Goal: Navigation & Orientation: Find specific page/section

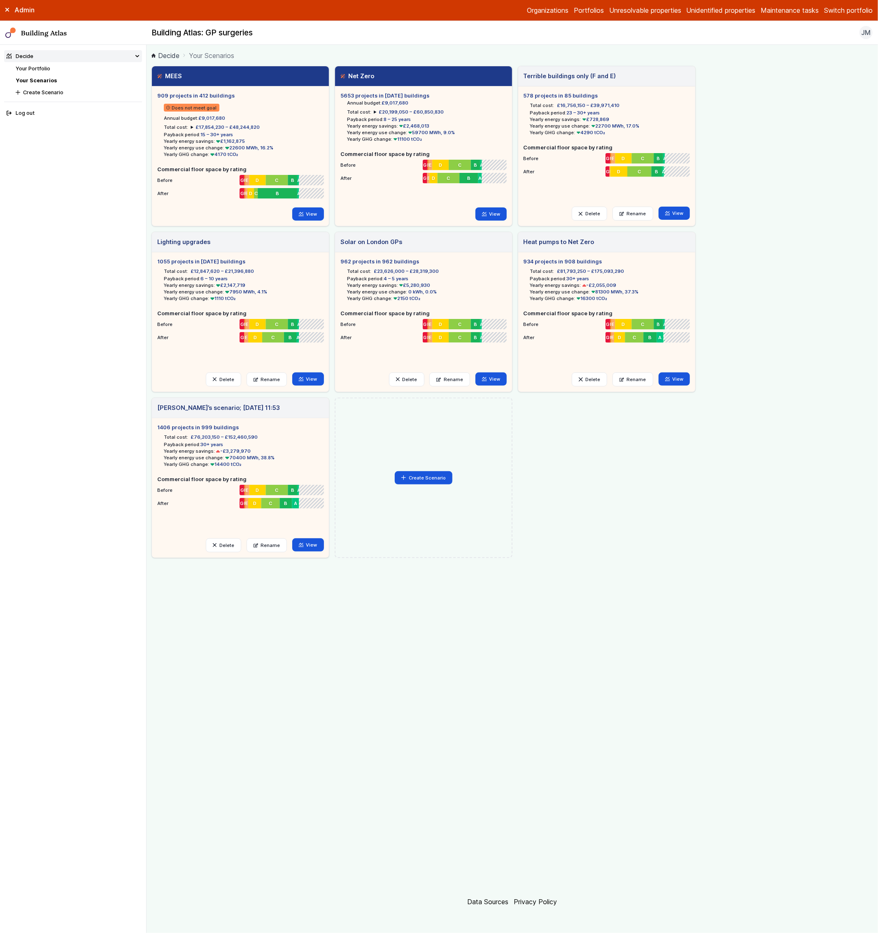
click at [795, 92] on div "MEES 909 projects in 412 buildings Does not meet goal Annual budget: £9,017,680…" at bounding box center [511, 312] width 721 height 492
click at [837, 12] on button "Switch portfolio" at bounding box center [848, 10] width 49 height 10
click at [0, 0] on button "Demo portfolio" at bounding box center [0, 0] width 0 height 0
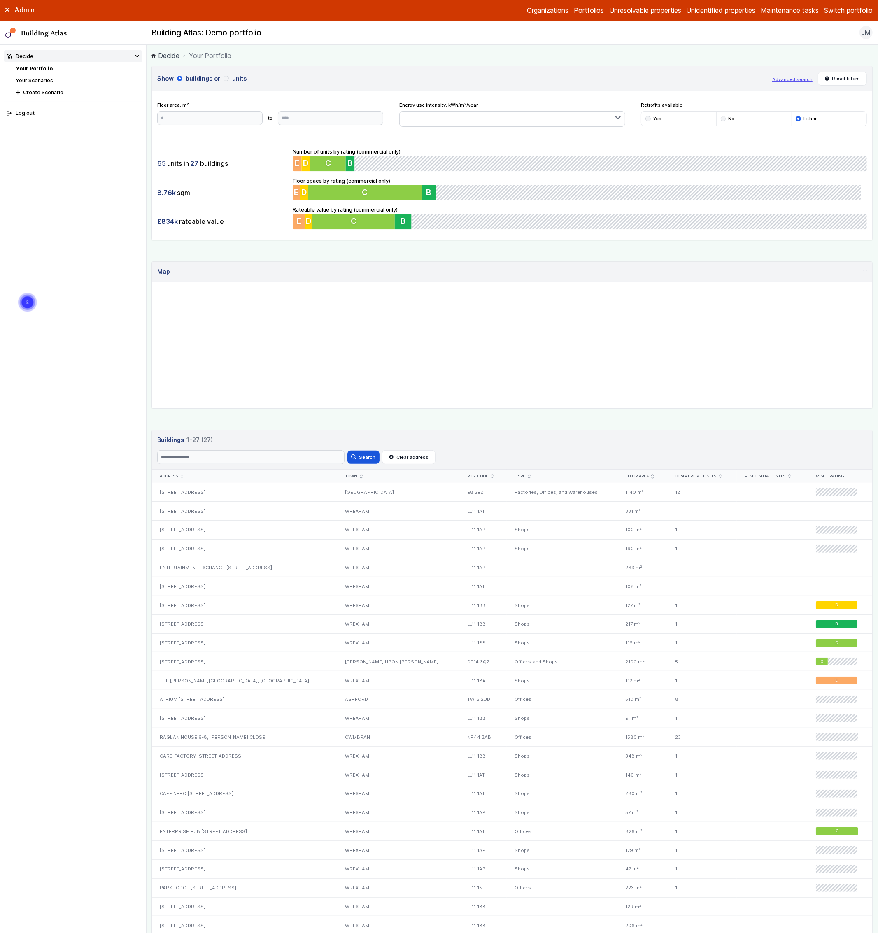
click at [41, 78] on link "Your Scenarios" at bounding box center [34, 80] width 37 height 6
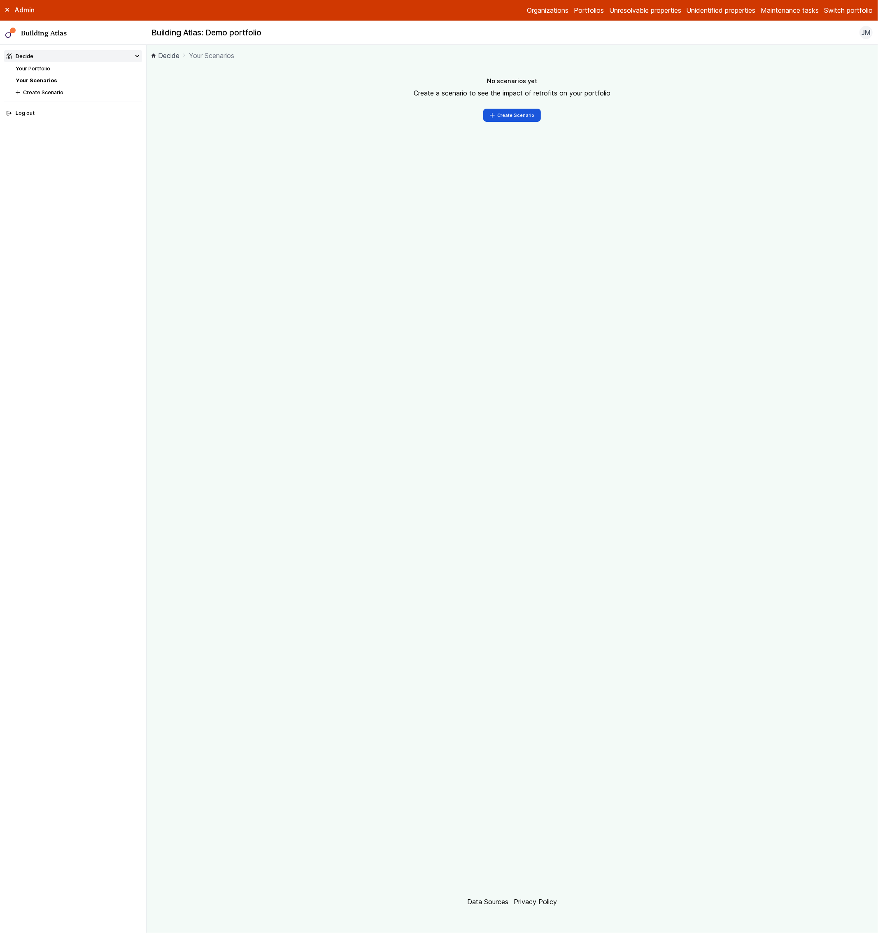
click at [48, 66] on link "Your Portfolio" at bounding box center [33, 68] width 35 height 6
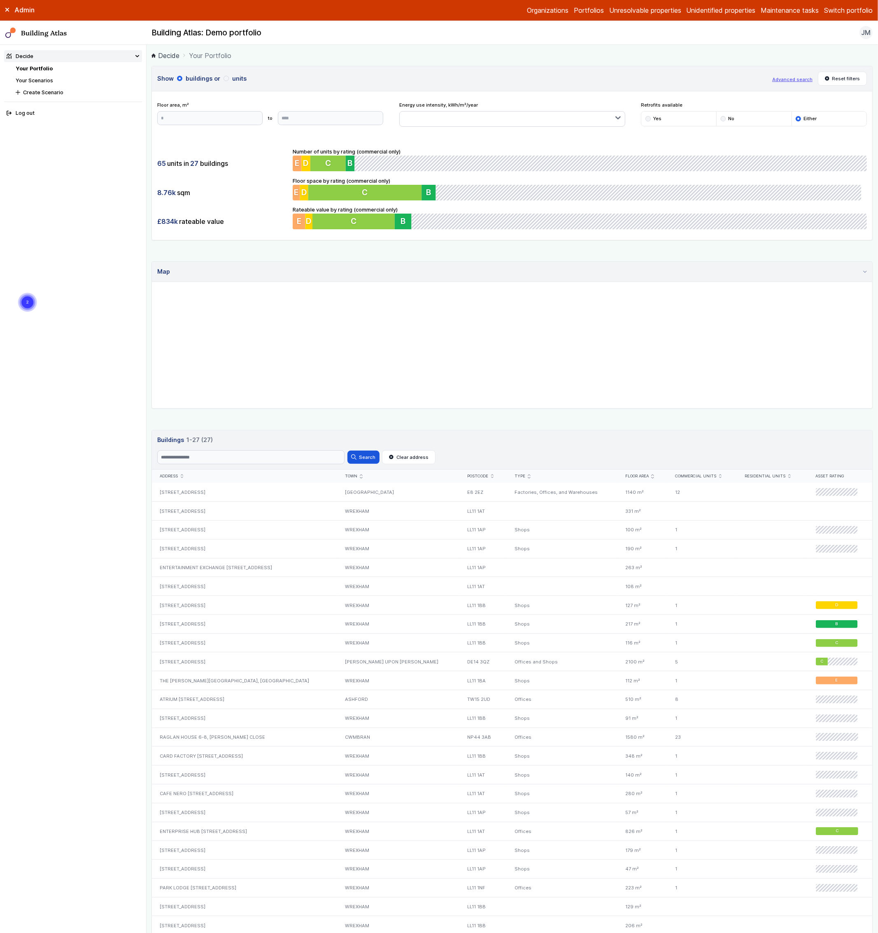
click at [853, 7] on button "Switch portfolio" at bounding box center [848, 10] width 49 height 10
click at [255, 36] on h2 "Building Atlas: Demo portfolio" at bounding box center [206, 33] width 110 height 11
click at [29, 79] on link "Your Scenarios" at bounding box center [34, 80] width 37 height 6
